Goal: Find specific page/section: Find specific page/section

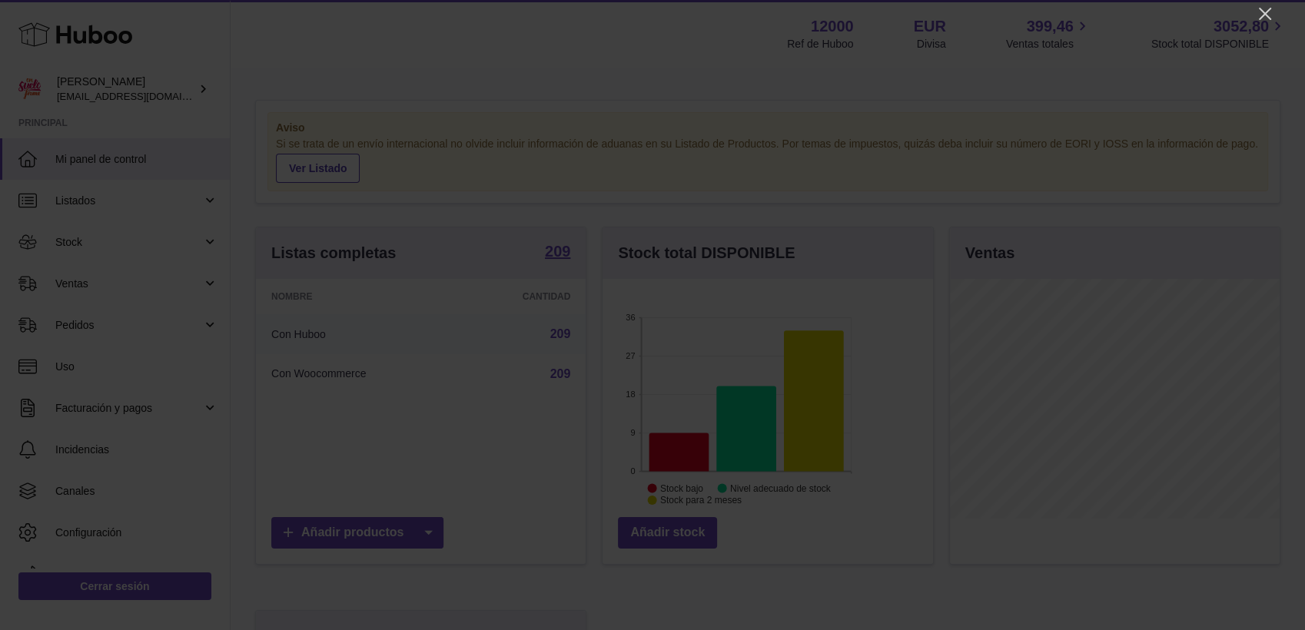
scroll to position [240, 330]
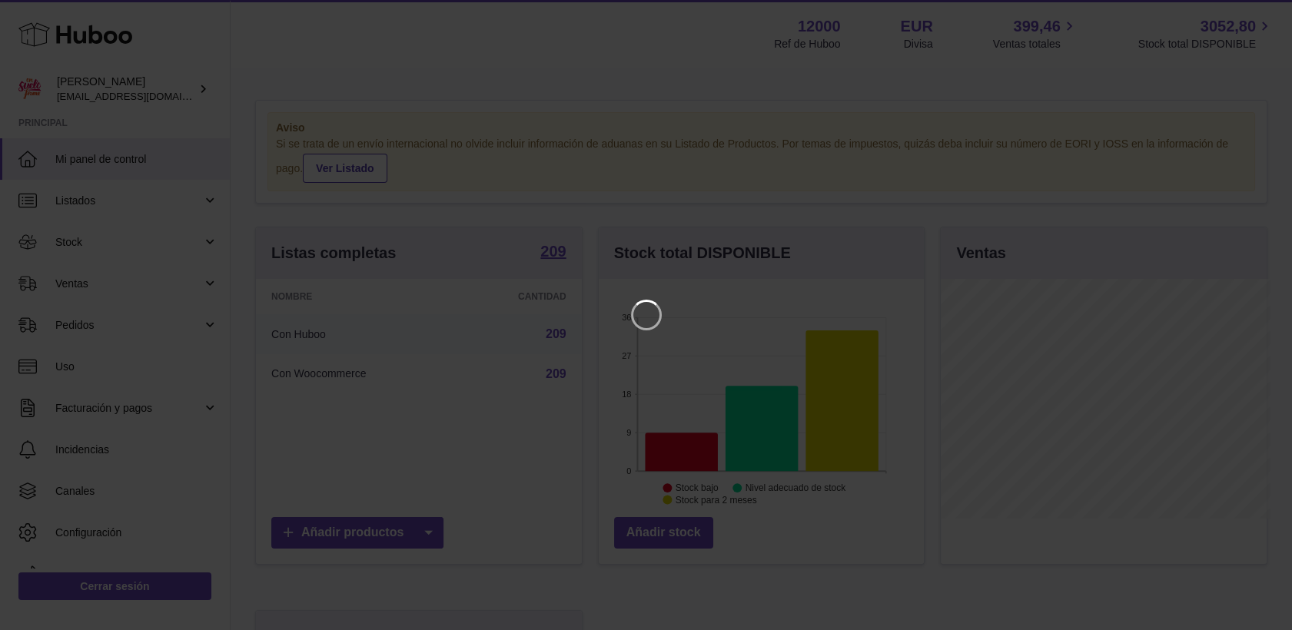
scroll to position [240, 330]
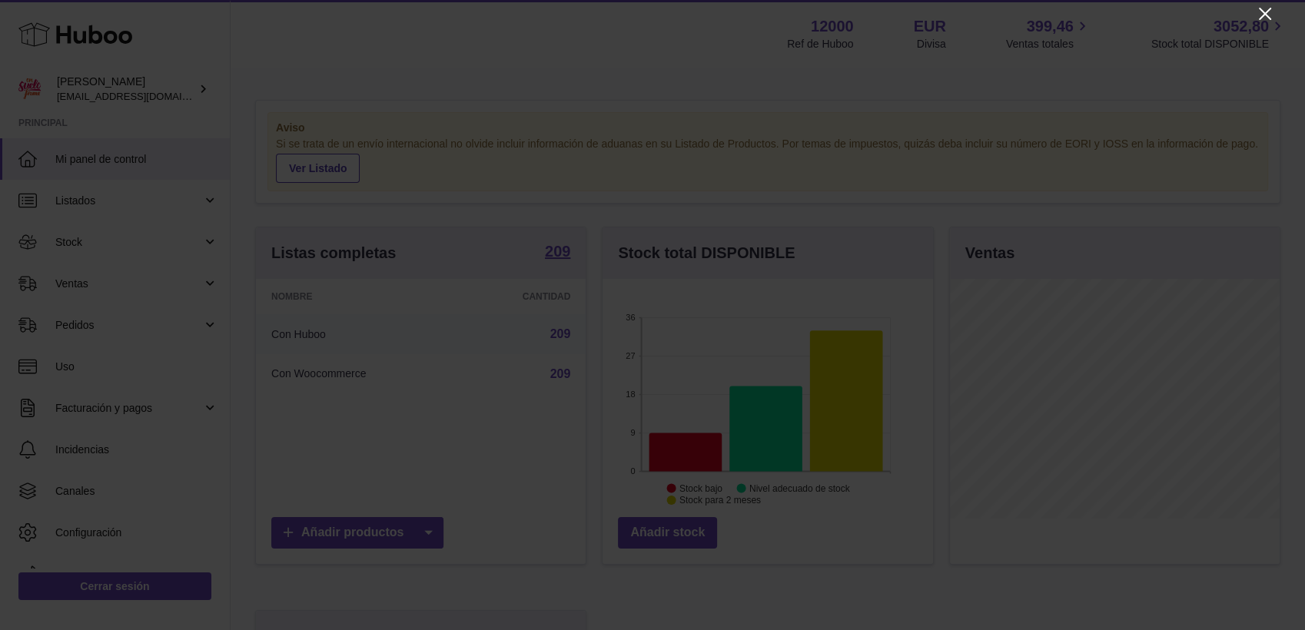
click at [1268, 9] on icon "Close" at bounding box center [1265, 14] width 12 height 12
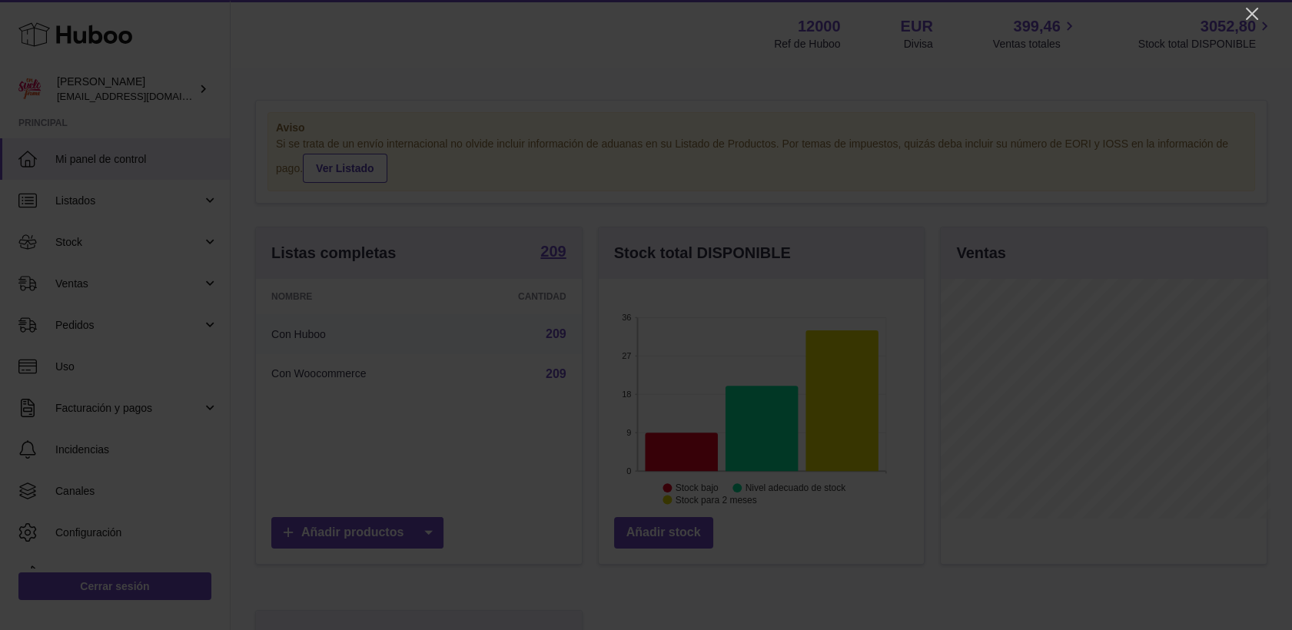
scroll to position [768079, 767993]
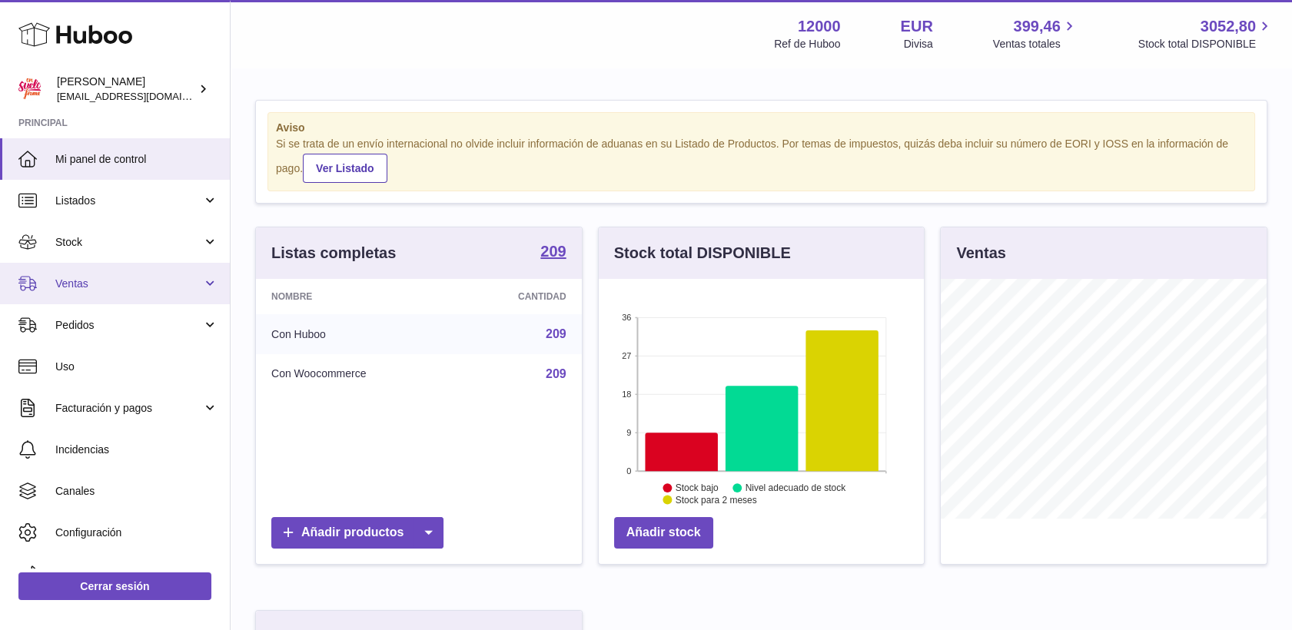
click at [84, 286] on span "Ventas" at bounding box center [128, 284] width 147 height 15
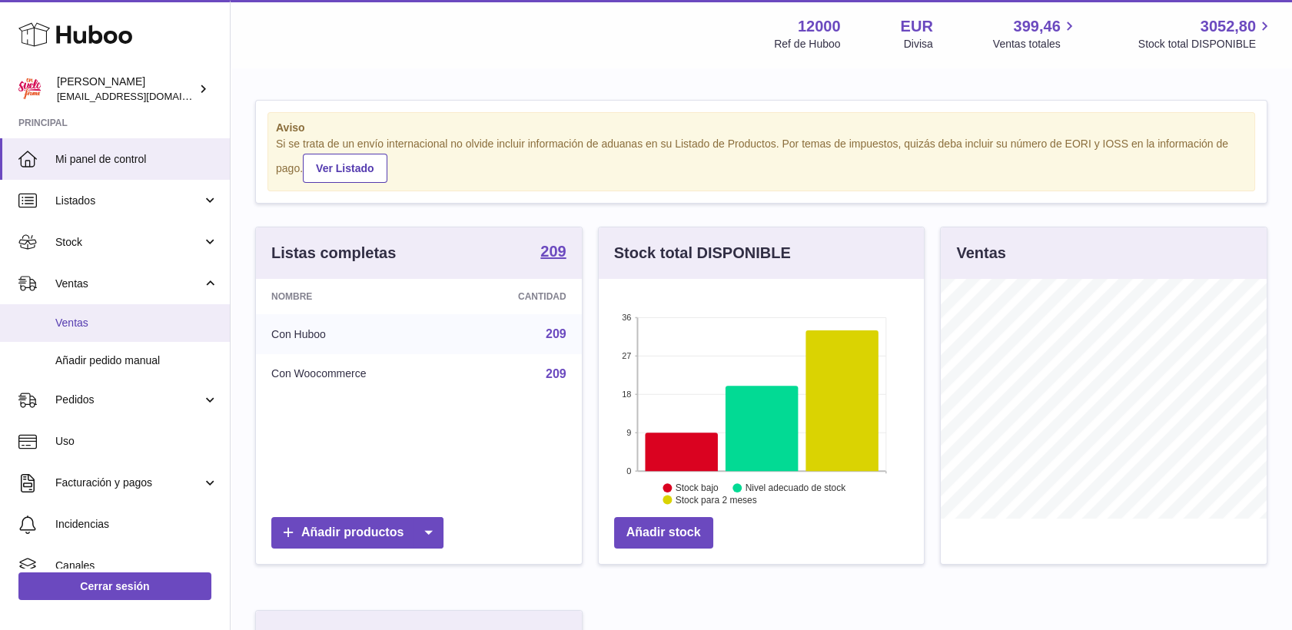
click at [86, 322] on span "Ventas" at bounding box center [136, 323] width 163 height 15
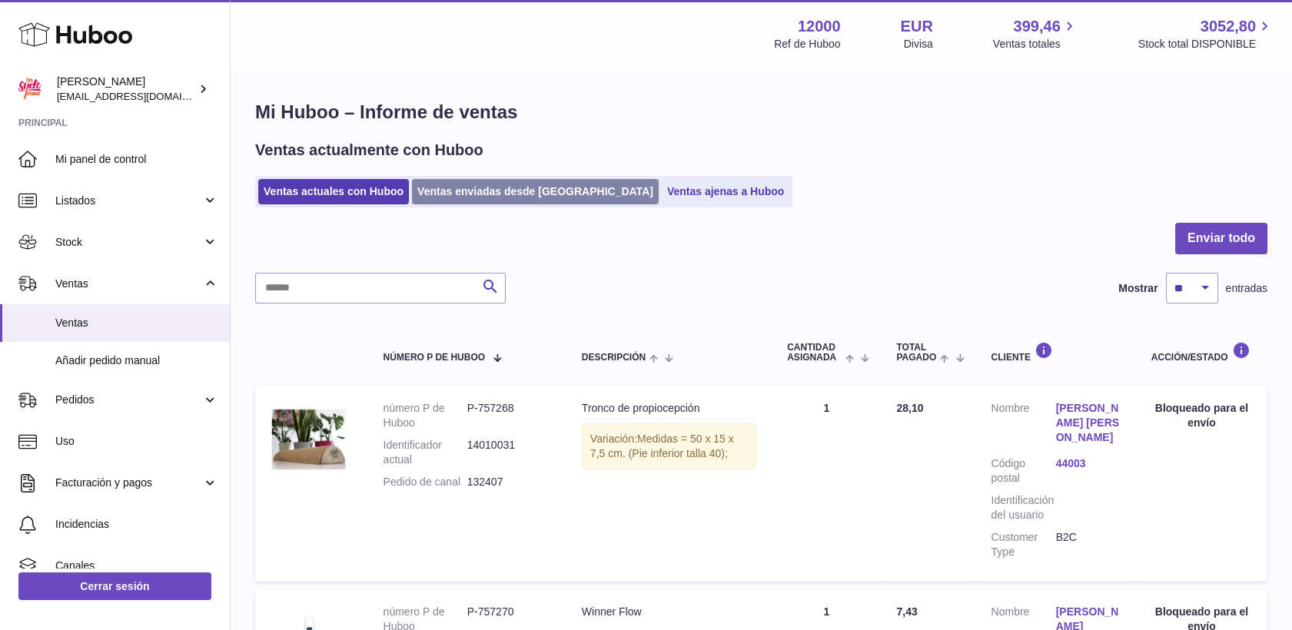
click at [535, 194] on link "Ventas enviadas desde [GEOGRAPHIC_DATA]" at bounding box center [535, 191] width 247 height 25
